Goal: Check status: Check status

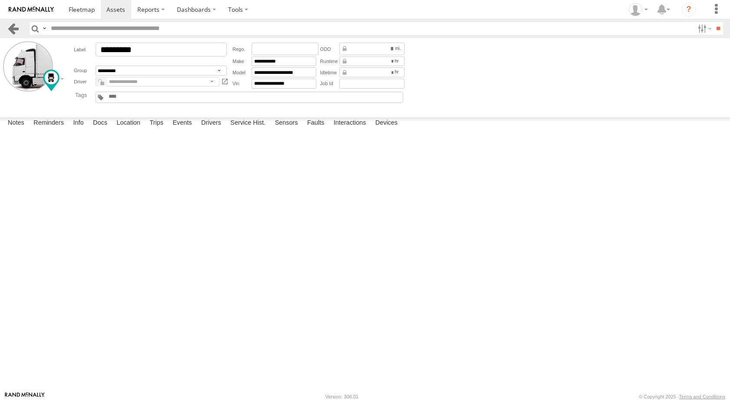
click at [8, 23] on link at bounding box center [13, 28] width 13 height 13
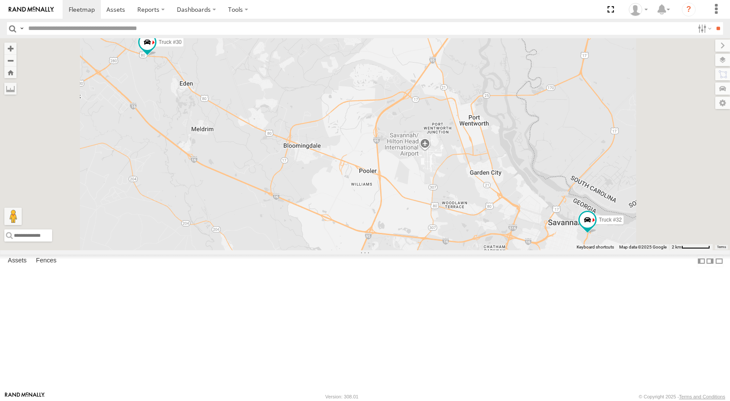
click at [0, 0] on link at bounding box center [0, 0] width 0 height 0
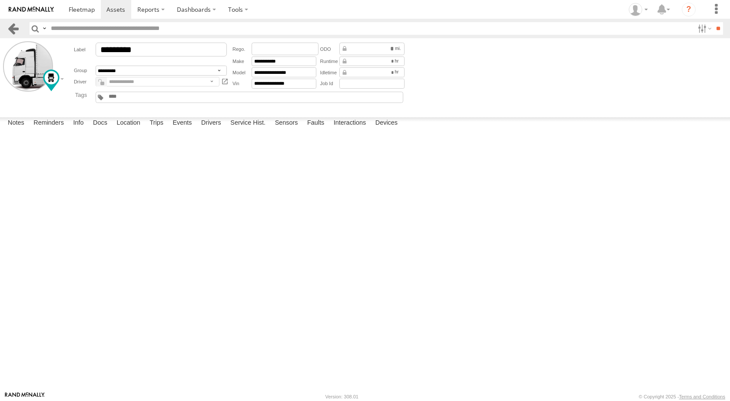
click at [11, 25] on link at bounding box center [13, 28] width 13 height 13
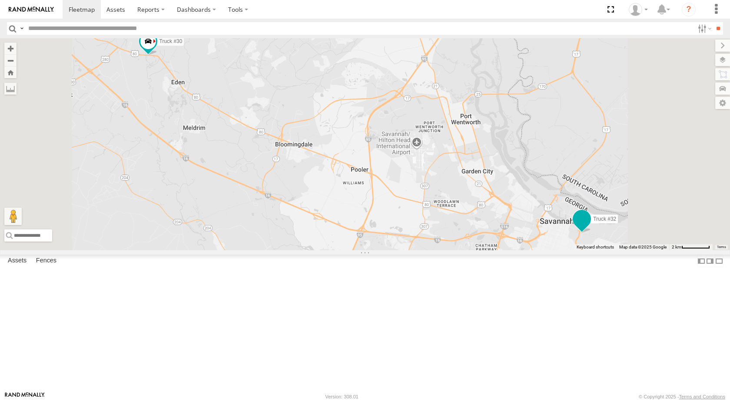
click at [590, 227] on span at bounding box center [582, 219] width 16 height 16
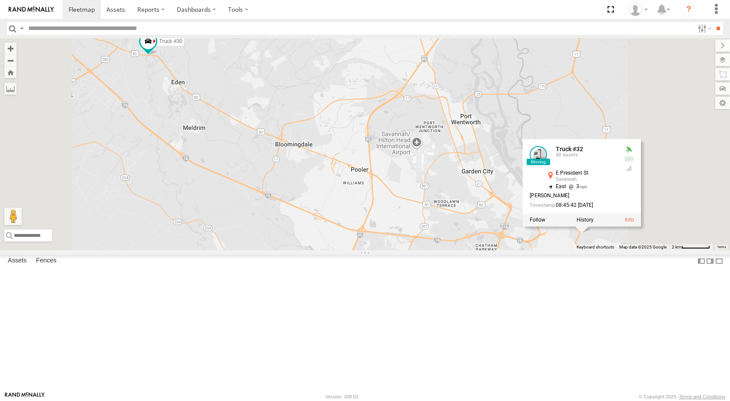
click at [641, 226] on div at bounding box center [582, 219] width 118 height 13
click at [593, 223] on label at bounding box center [585, 220] width 17 height 6
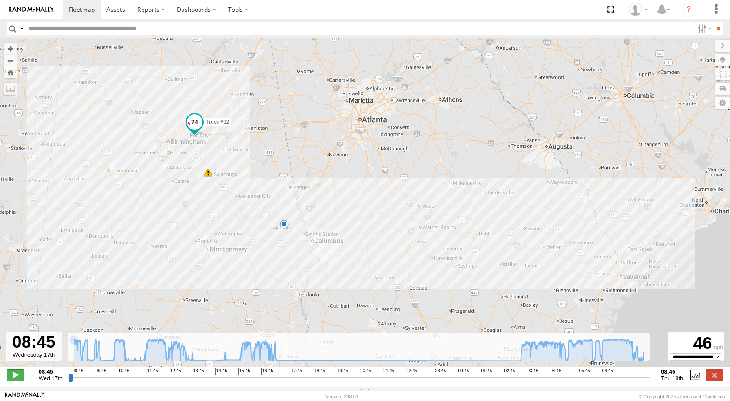
click at [10, 377] on span at bounding box center [15, 374] width 17 height 11
click at [210, 177] on span at bounding box center [208, 172] width 9 height 9
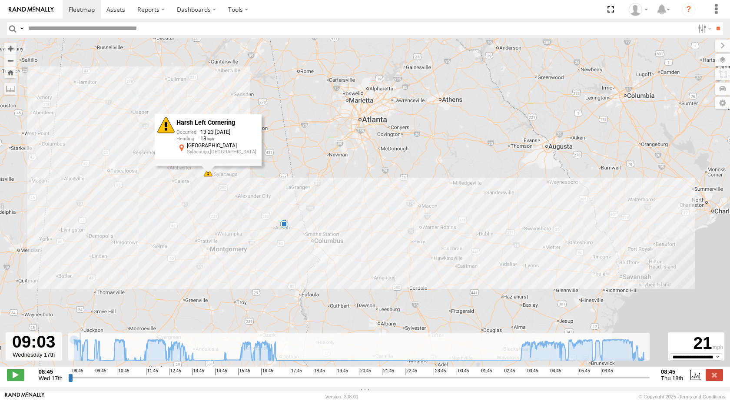
click at [210, 166] on div "Harsh Left Cornering 13:23 09/17/2025 18 Old Birmingham Hwy Sylacauga,AL" at bounding box center [208, 140] width 107 height 52
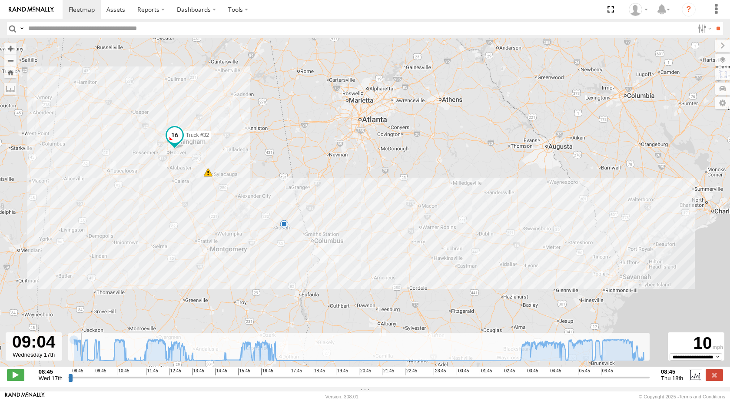
click at [210, 177] on span at bounding box center [208, 172] width 9 height 9
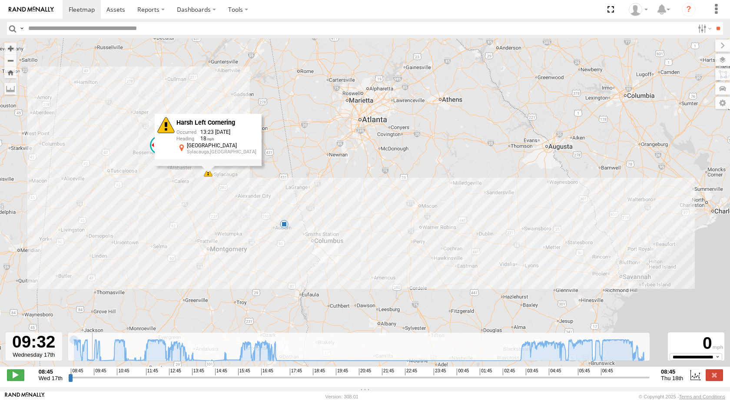
type input "**********"
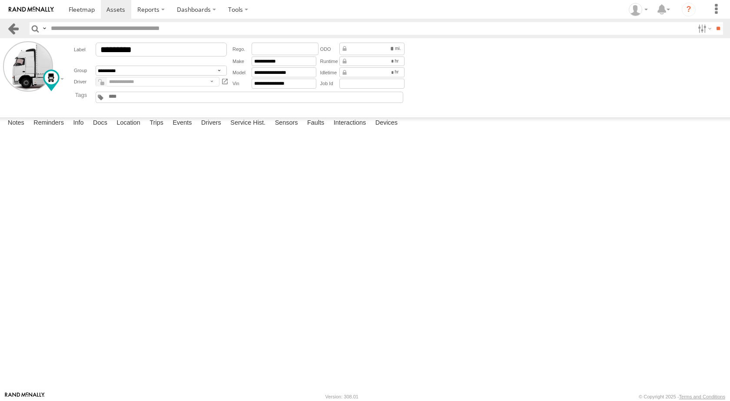
click at [7, 23] on header "Search Query Asset ID Asset Label Registration Manufacturer Model VIN Job ID" at bounding box center [365, 29] width 730 height 20
click at [12, 27] on link at bounding box center [13, 28] width 13 height 13
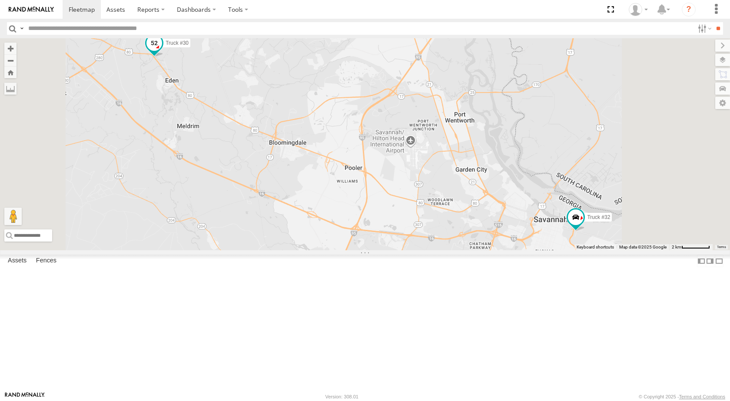
click at [162, 51] on span at bounding box center [154, 44] width 16 height 16
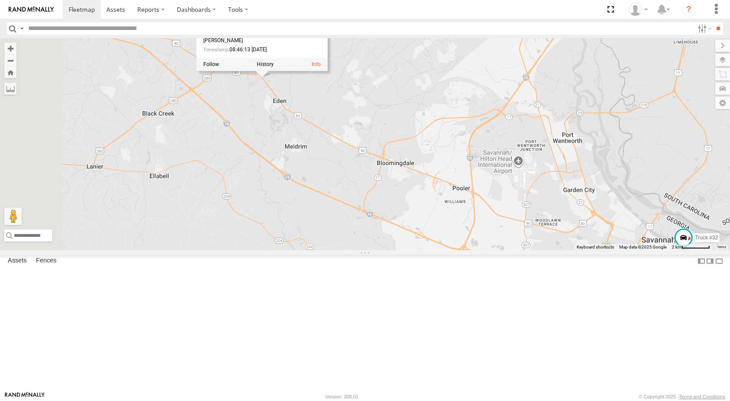
drag, startPoint x: 373, startPoint y: 146, endPoint x: 494, endPoint y: 169, distance: 123.8
click at [494, 169] on div "Truck #30 Truck #32 Truck #30 All Assets E US Highway 80 Eden 32.18943 , -81.40…" at bounding box center [365, 144] width 730 height 212
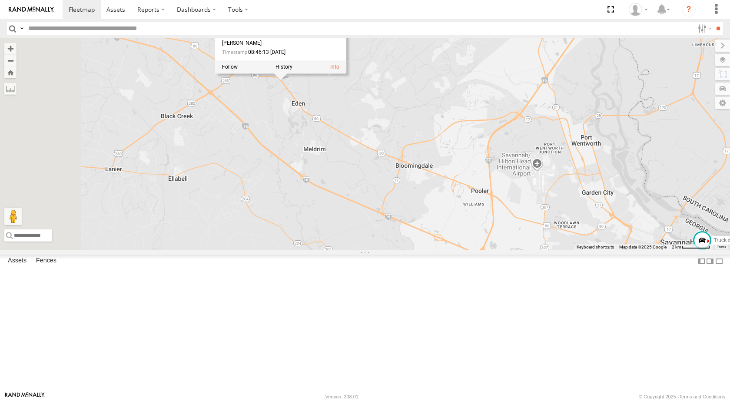
click at [346, 74] on div at bounding box center [280, 67] width 131 height 13
